Goal: Information Seeking & Learning: Learn about a topic

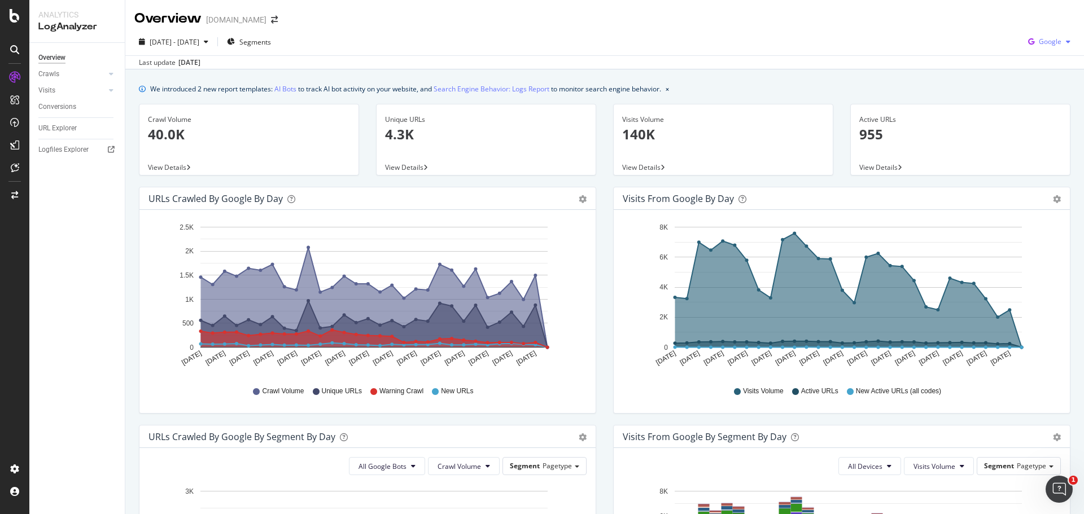
click at [1028, 43] on icon "button" at bounding box center [1030, 42] width 15 height 16
click at [1031, 106] on span "OpenAI" at bounding box center [1049, 106] width 42 height 10
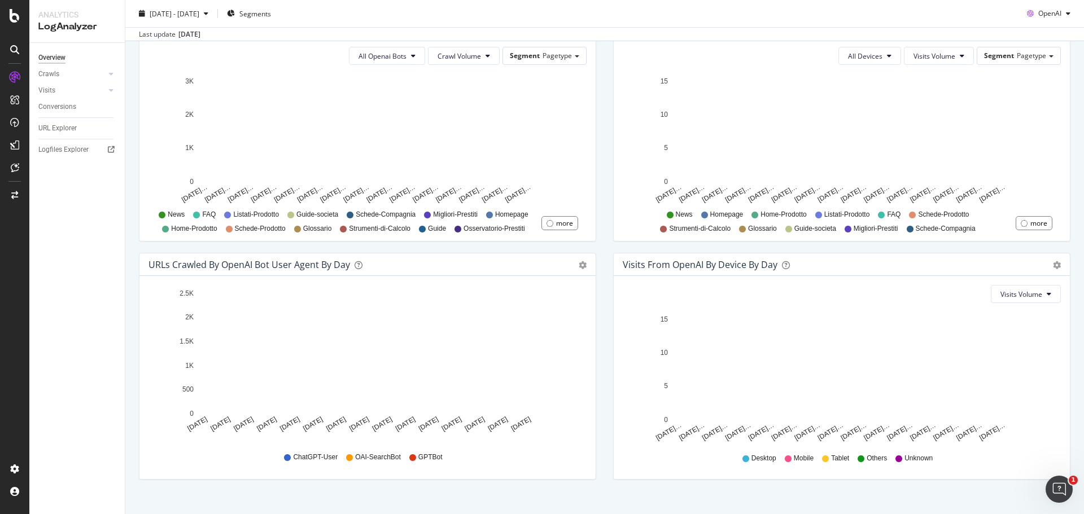
scroll to position [427, 0]
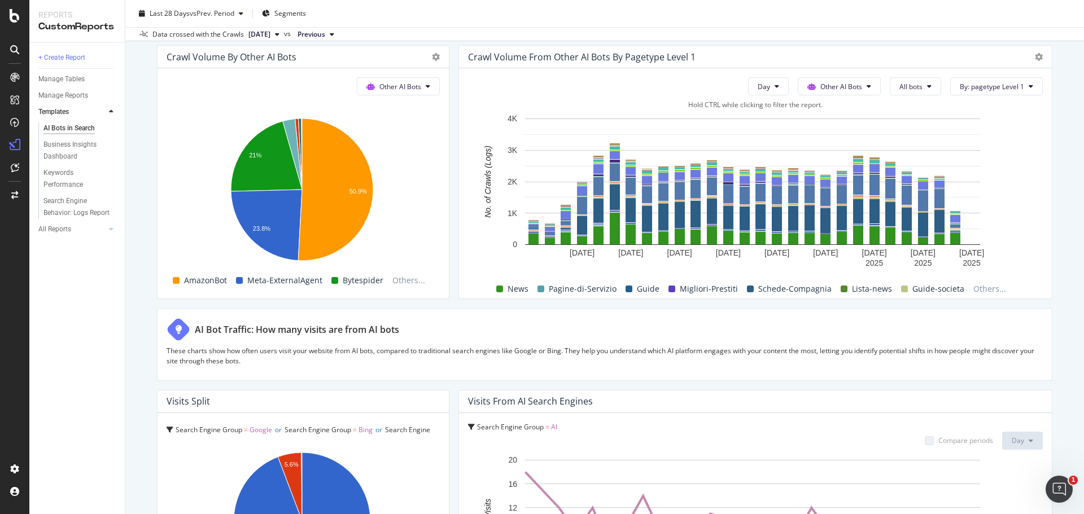
scroll to position [1863, 0]
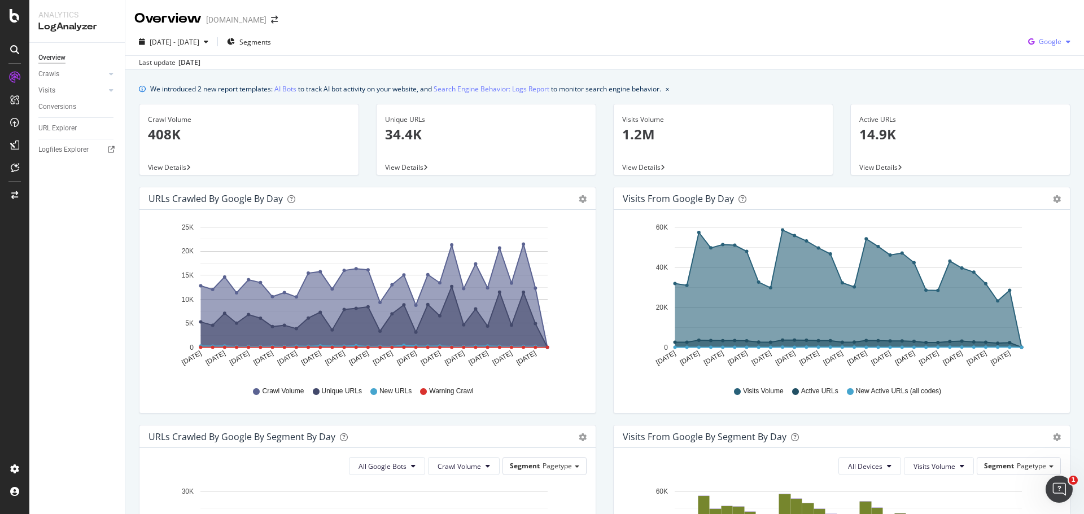
click at [1026, 41] on icon "button" at bounding box center [1030, 42] width 15 height 16
click at [1017, 102] on span at bounding box center [1017, 106] width 14 height 14
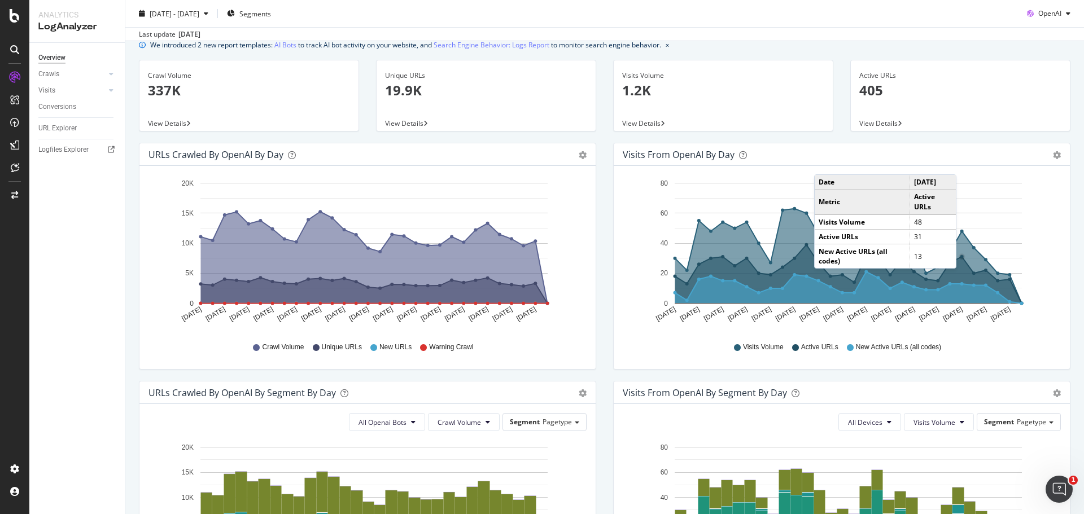
scroll to position [32, 0]
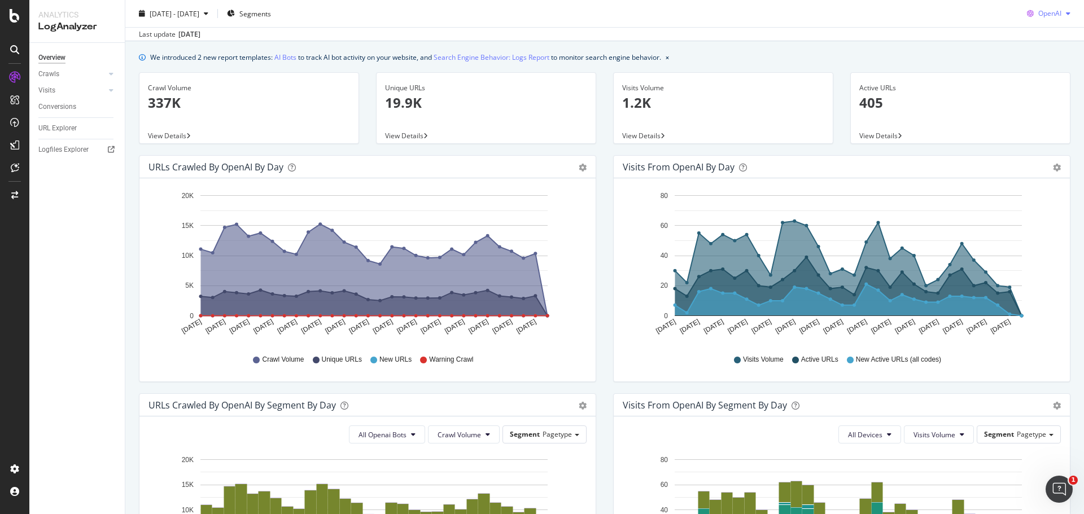
click at [1026, 13] on icon "button" at bounding box center [1030, 14] width 16 height 16
click at [1019, 62] on span at bounding box center [1017, 57] width 14 height 14
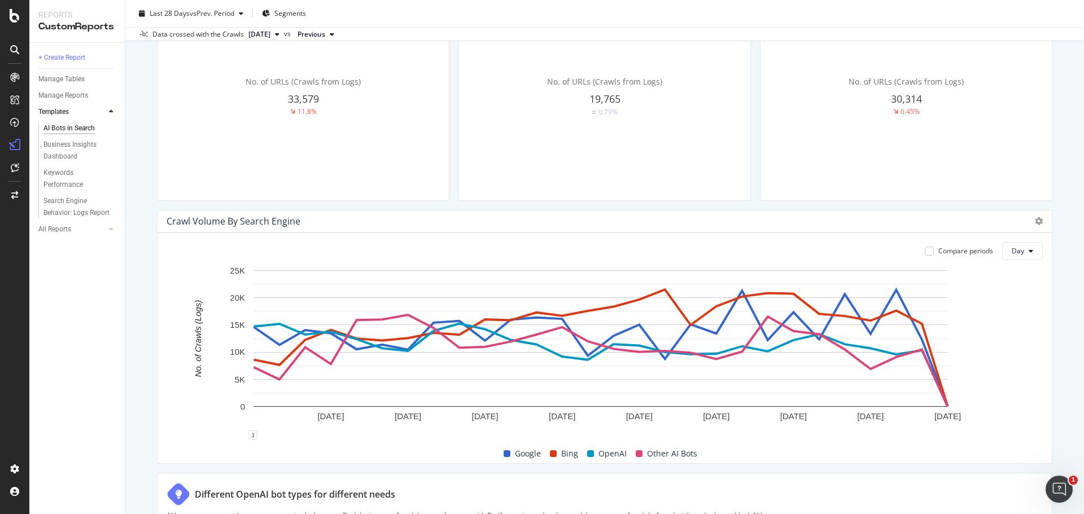
scroll to position [395, 0]
click at [283, 8] on span "Segments" at bounding box center [290, 13] width 32 height 10
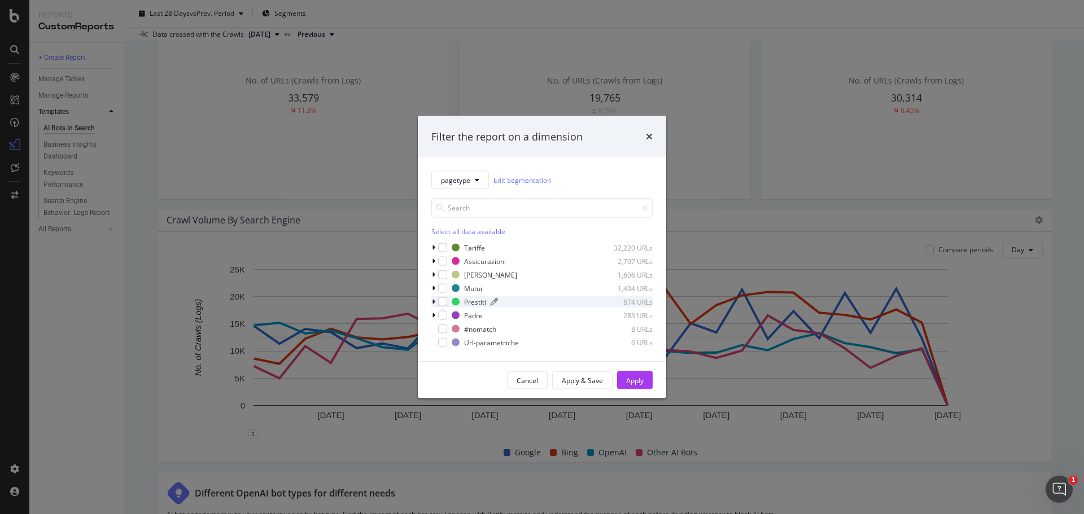
drag, startPoint x: 440, startPoint y: 259, endPoint x: 561, endPoint y: 298, distance: 127.6
click at [440, 259] on div "modal" at bounding box center [442, 261] width 9 height 9
click at [627, 376] on div "Apply" at bounding box center [634, 380] width 17 height 10
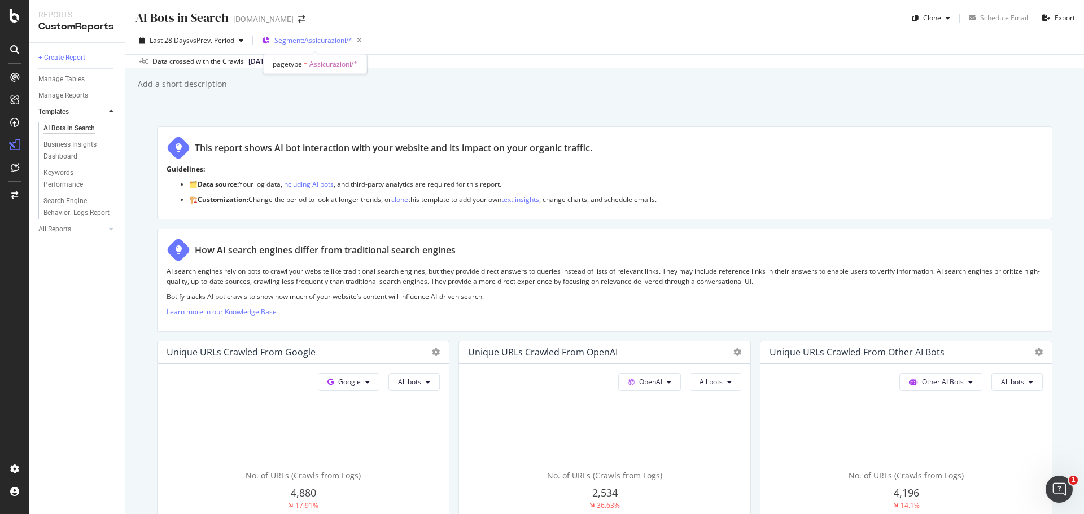
click at [323, 42] on span "Segment: Assicurazioni/*" at bounding box center [313, 41] width 78 height 10
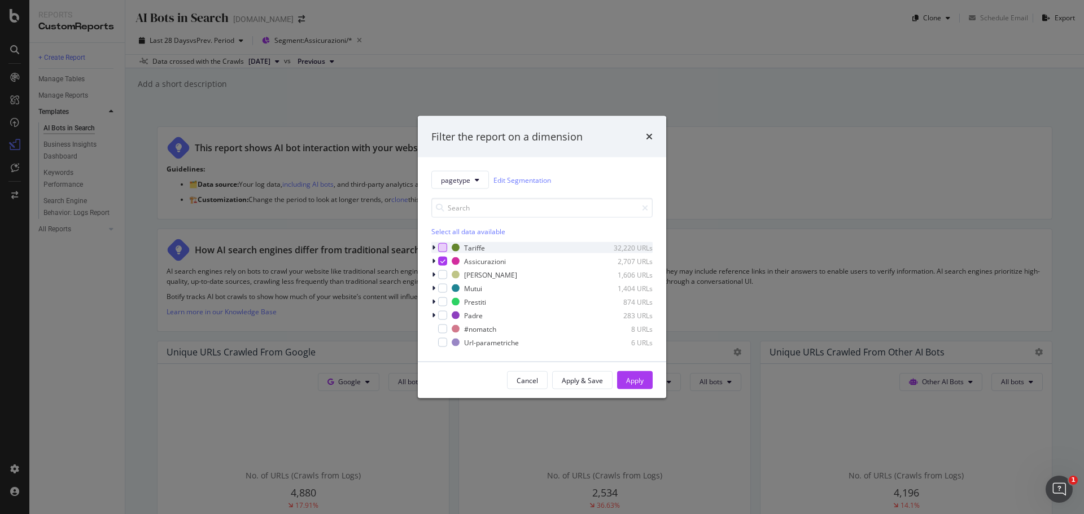
click at [442, 247] on div "modal" at bounding box center [442, 247] width 9 height 9
click at [447, 263] on div "Assicurazioni 2,707 URLs" at bounding box center [541, 261] width 221 height 11
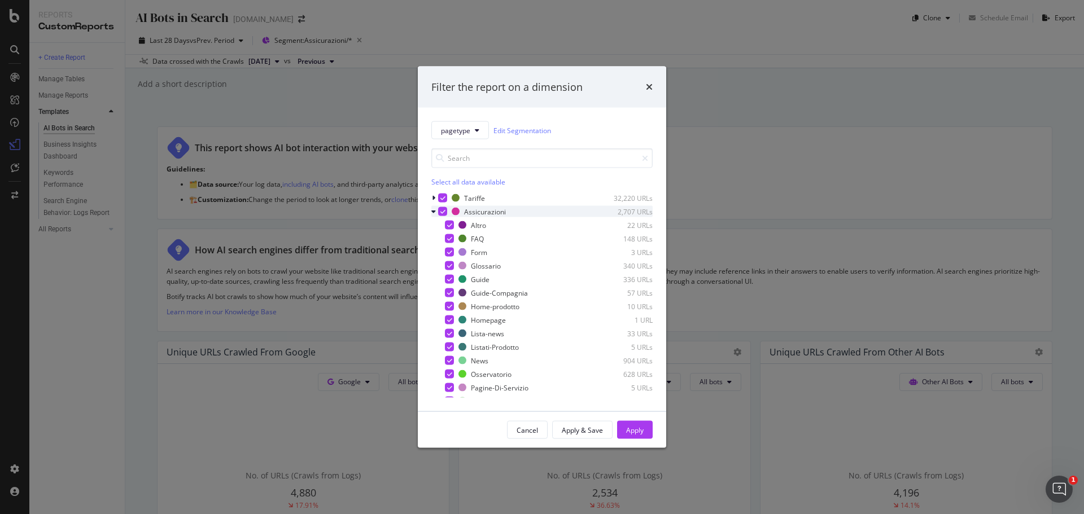
click at [444, 211] on icon "modal" at bounding box center [442, 212] width 5 height 6
click at [633, 430] on div "Apply" at bounding box center [634, 430] width 17 height 10
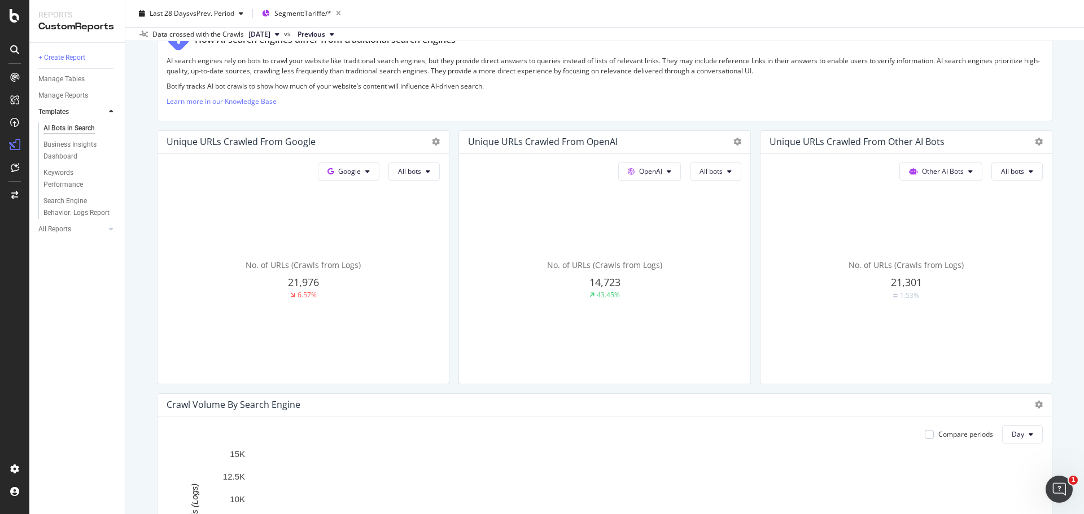
scroll to position [113, 0]
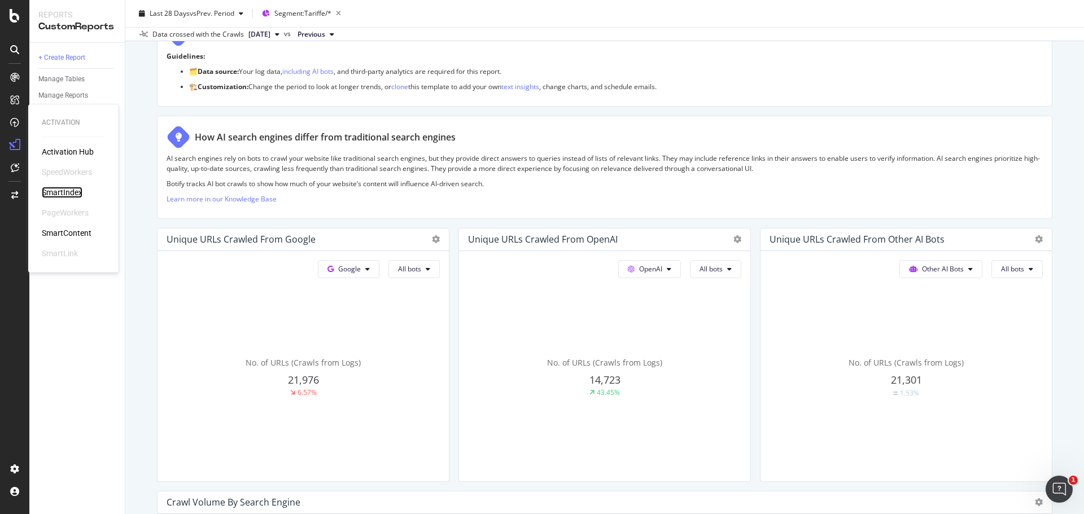
click at [66, 187] on div "SmartIndex" at bounding box center [62, 192] width 41 height 11
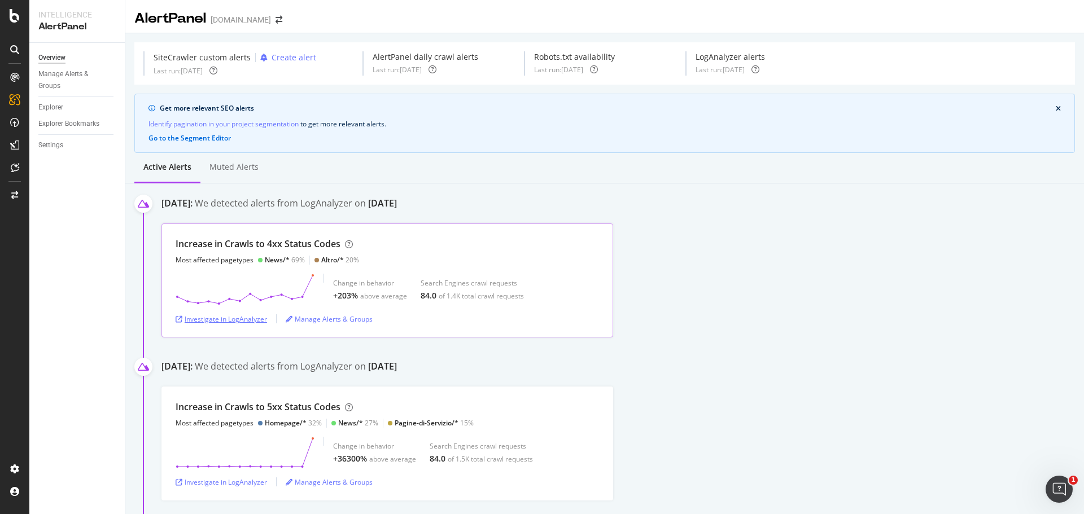
click at [233, 320] on div "Investigate in LogAnalyzer" at bounding box center [221, 319] width 91 height 10
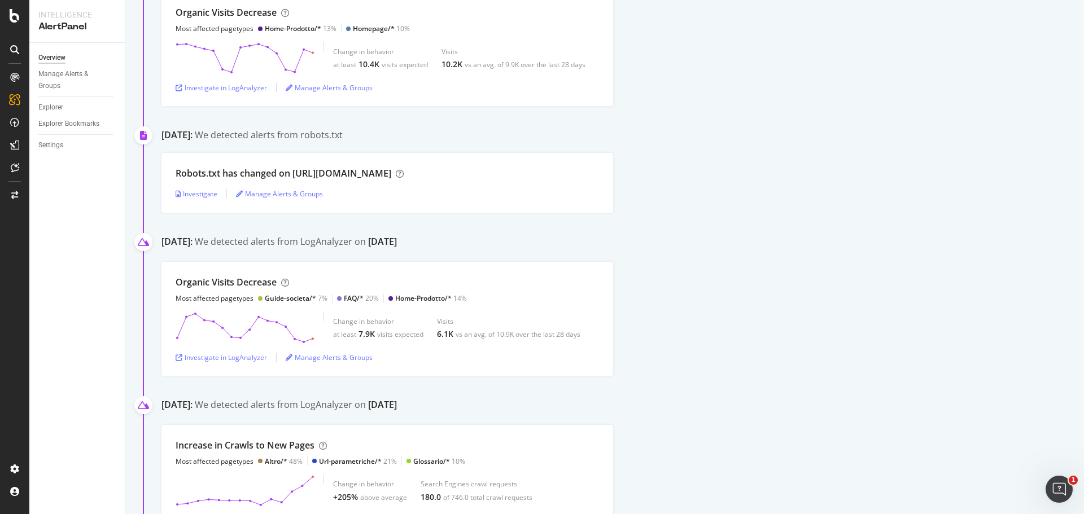
scroll to position [903, 0]
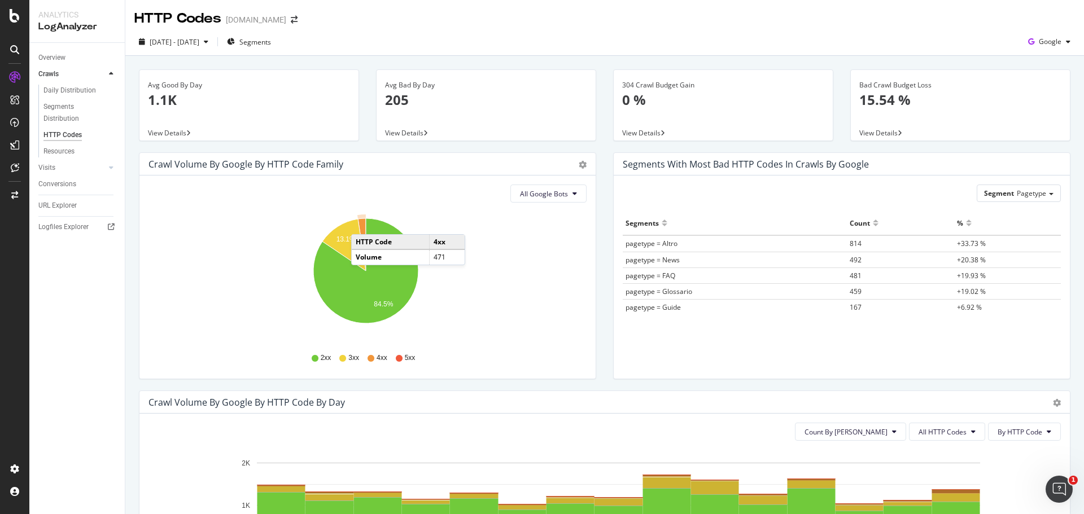
click at [362, 223] on icon "A chart." at bounding box center [362, 244] width 8 height 52
click at [572, 194] on icon at bounding box center [574, 193] width 5 height 7
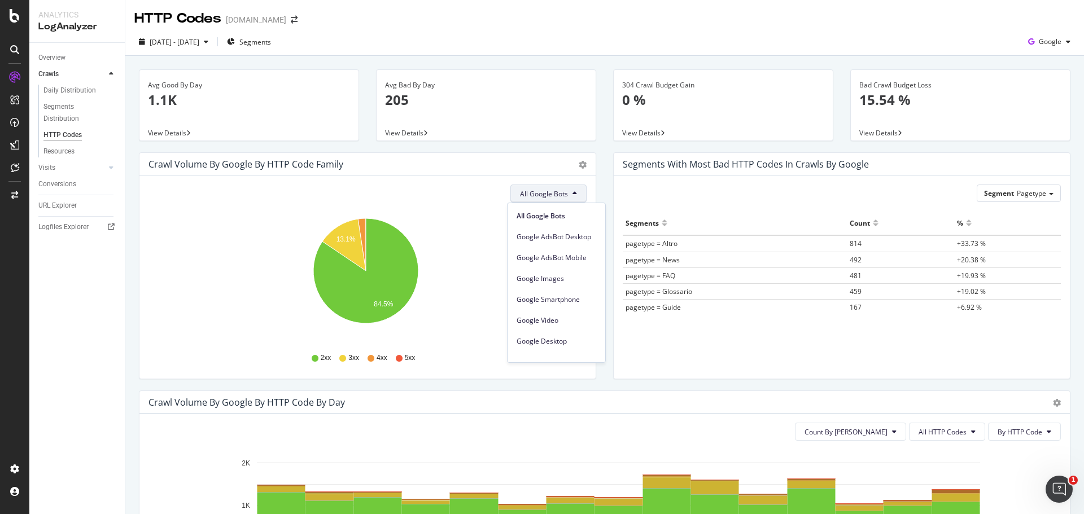
click at [563, 190] on span "All Google Bots" at bounding box center [544, 194] width 48 height 10
click at [579, 163] on icon "gear" at bounding box center [583, 165] width 8 height 8
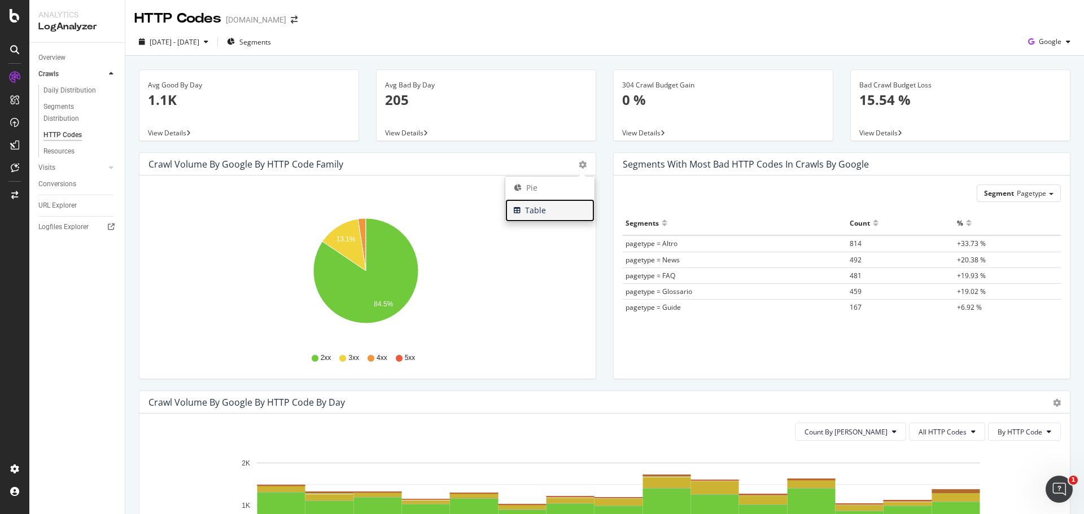
click at [571, 214] on span "Table" at bounding box center [549, 210] width 89 height 17
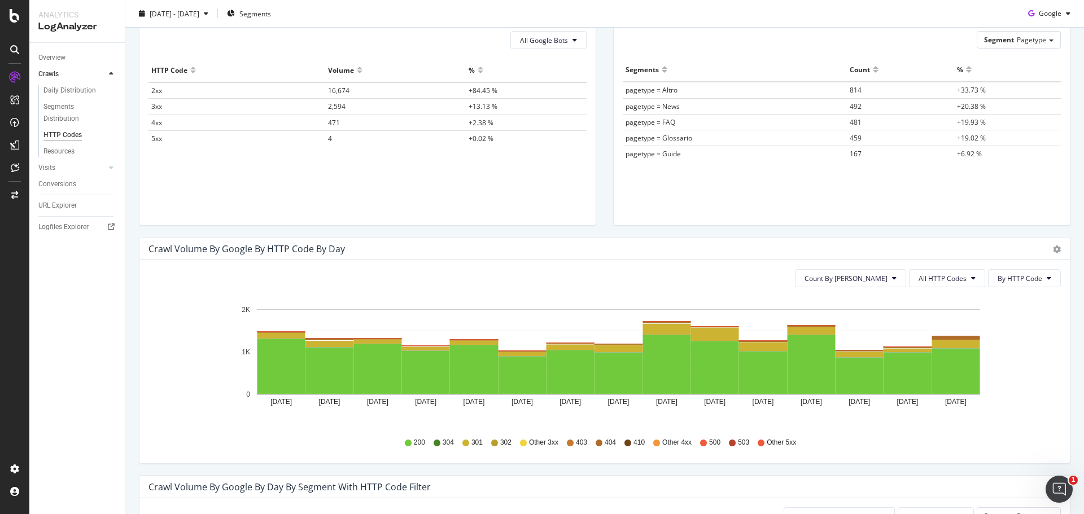
scroll to position [169, 0]
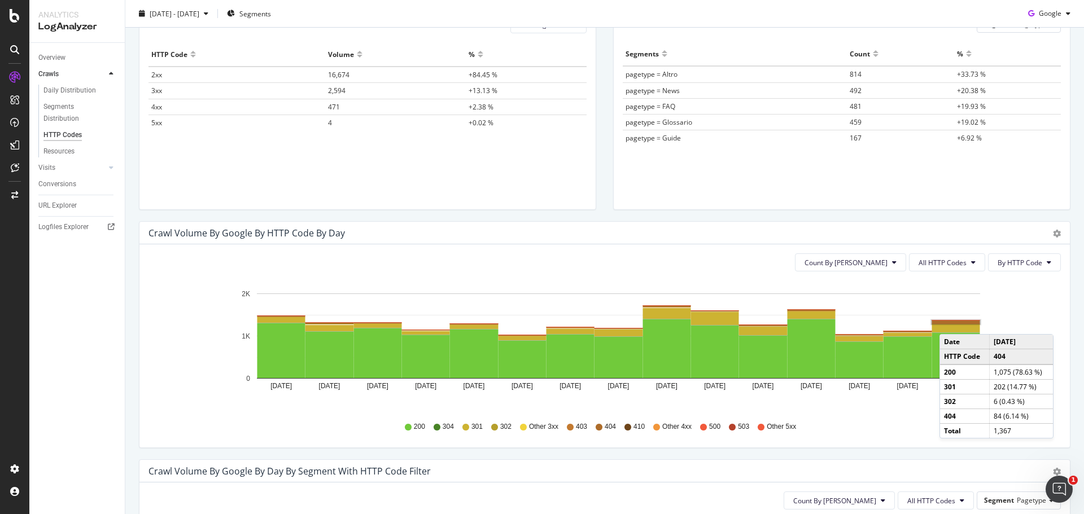
click at [950, 323] on rect "A chart." at bounding box center [956, 322] width 48 height 3
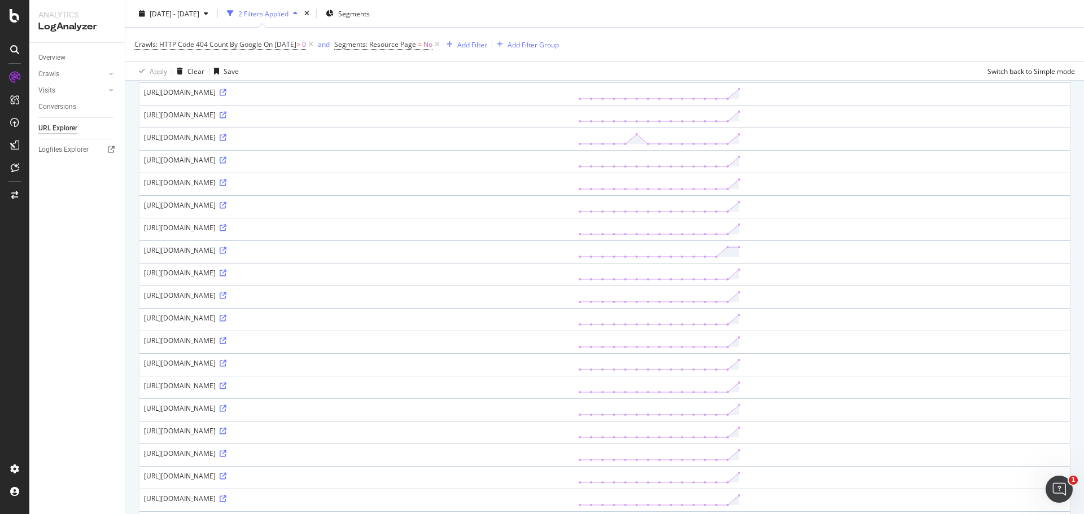
scroll to position [395, 0]
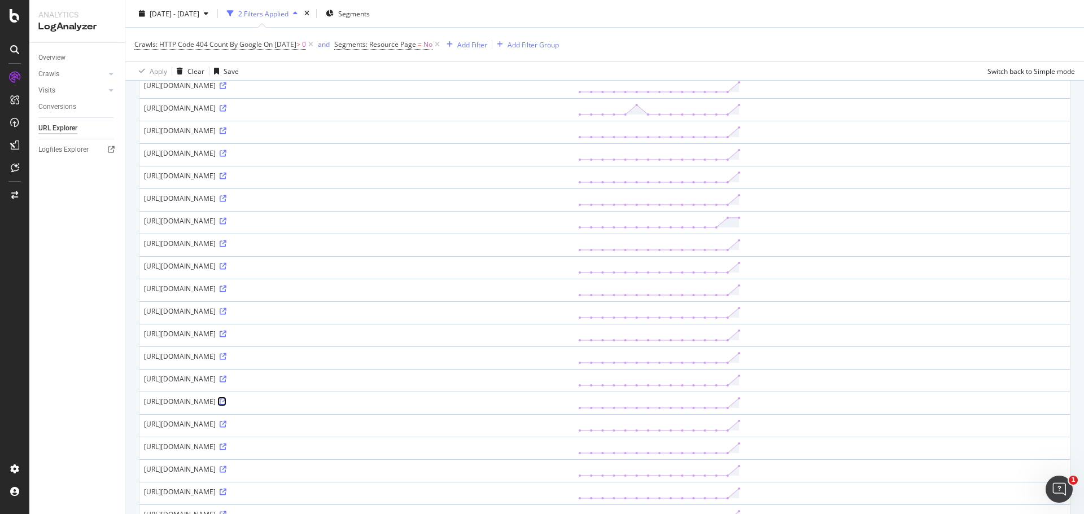
click at [226, 402] on icon at bounding box center [223, 401] width 7 height 7
